Goal: Transaction & Acquisition: Purchase product/service

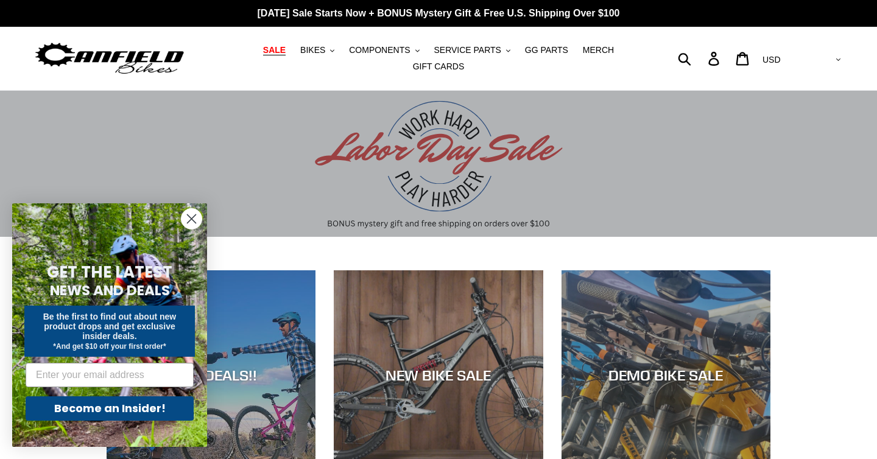
click at [276, 56] on link "SALE" at bounding box center [274, 50] width 35 height 16
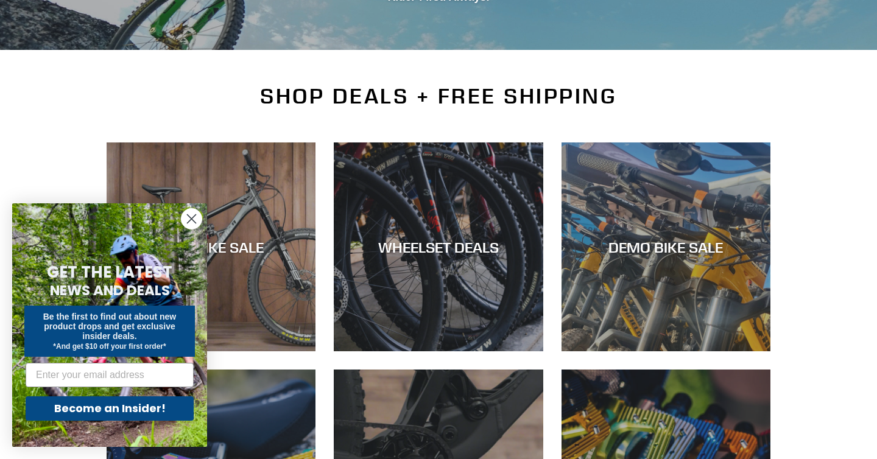
scroll to position [237, 0]
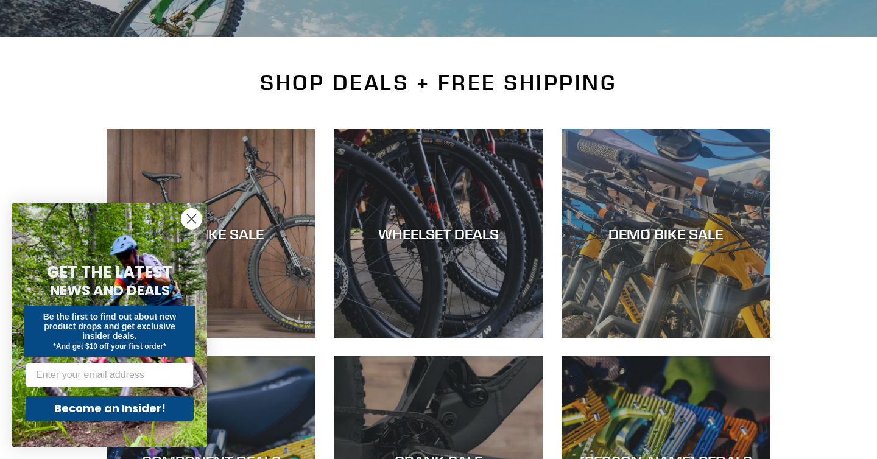
click at [198, 214] on circle "Close dialog" at bounding box center [192, 219] width 20 height 20
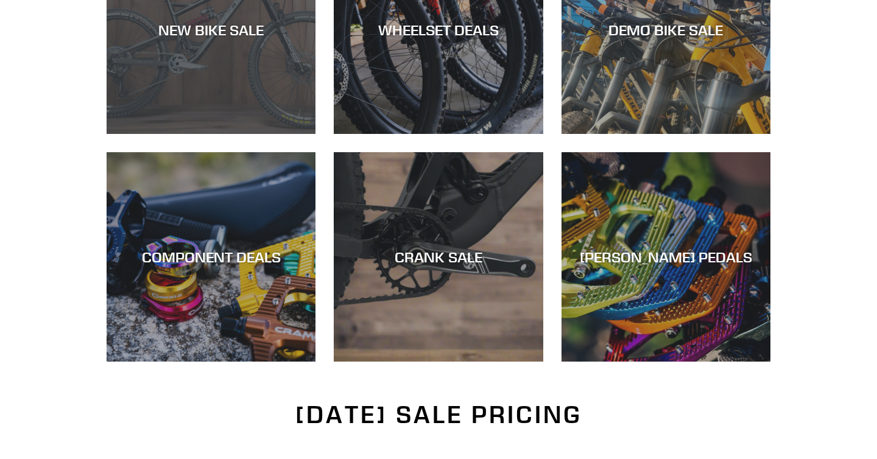
scroll to position [443, 0]
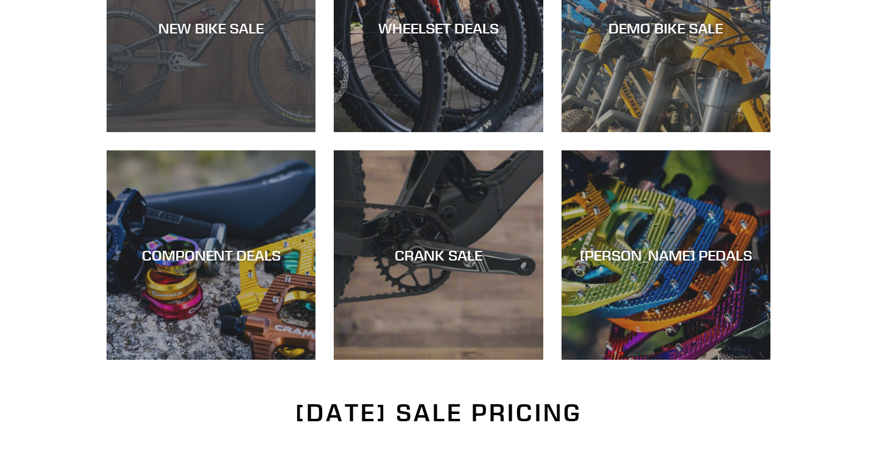
click at [247, 132] on div "NEW BIKE SALE" at bounding box center [211, 132] width 209 height 0
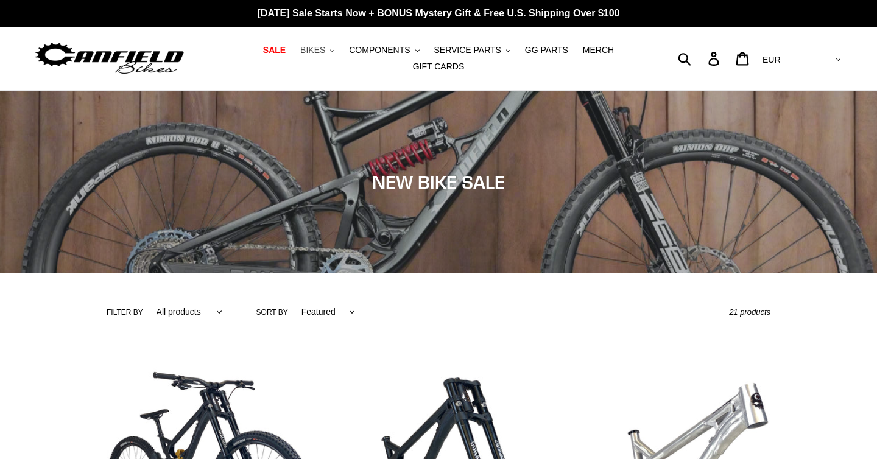
click at [322, 54] on span "BIKES" at bounding box center [312, 50] width 25 height 10
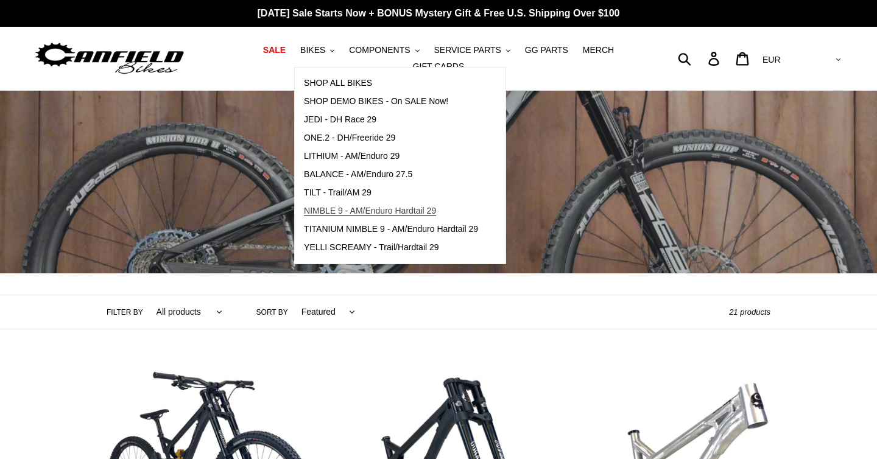
click at [364, 205] on link "NIMBLE 9 - AM/Enduro Hardtail 29" at bounding box center [391, 211] width 193 height 18
